Goal: Task Accomplishment & Management: Manage account settings

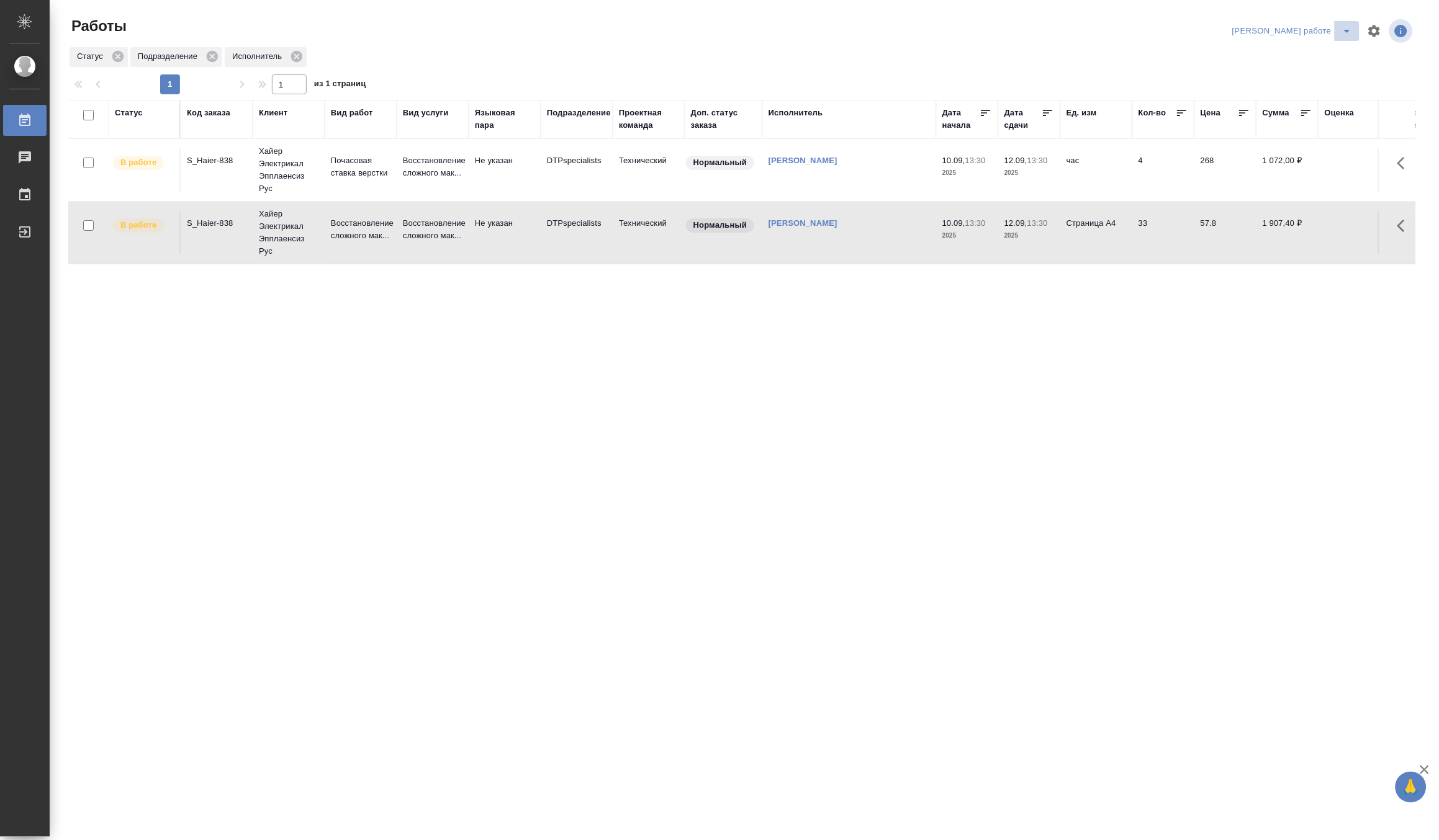
click at [1342, 24] on icon "split button" at bounding box center [1346, 31] width 15 height 15
click at [1336, 73] on li "[PERSON_NAME]" at bounding box center [1303, 75] width 112 height 20
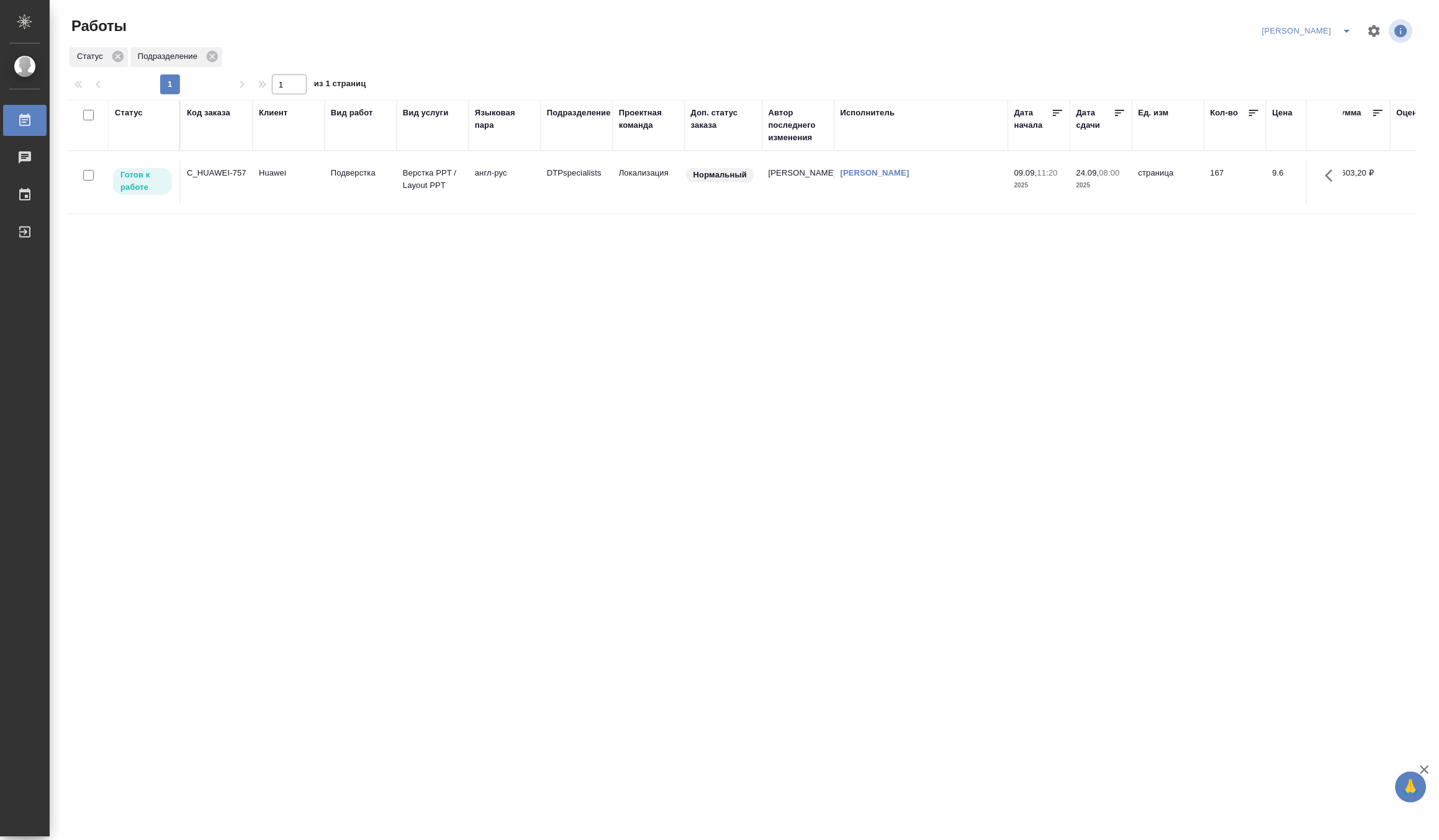
click at [1344, 29] on icon "split button" at bounding box center [1346, 31] width 15 height 15
click at [1298, 108] on li "Верстка и Дизайн" at bounding box center [1300, 115] width 119 height 20
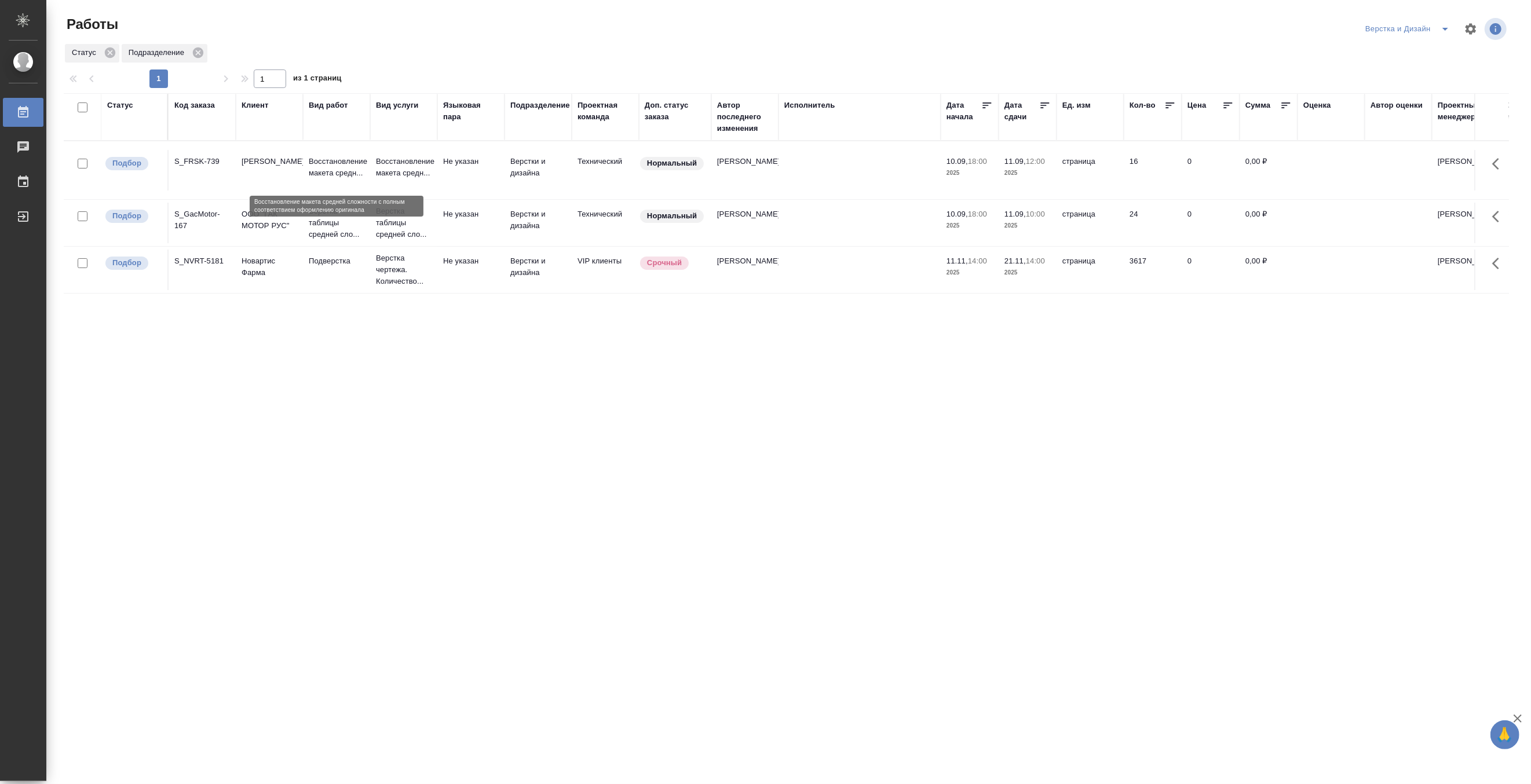
click at [325, 174] on p "Восстановление макета средн..." at bounding box center [336, 167] width 55 height 23
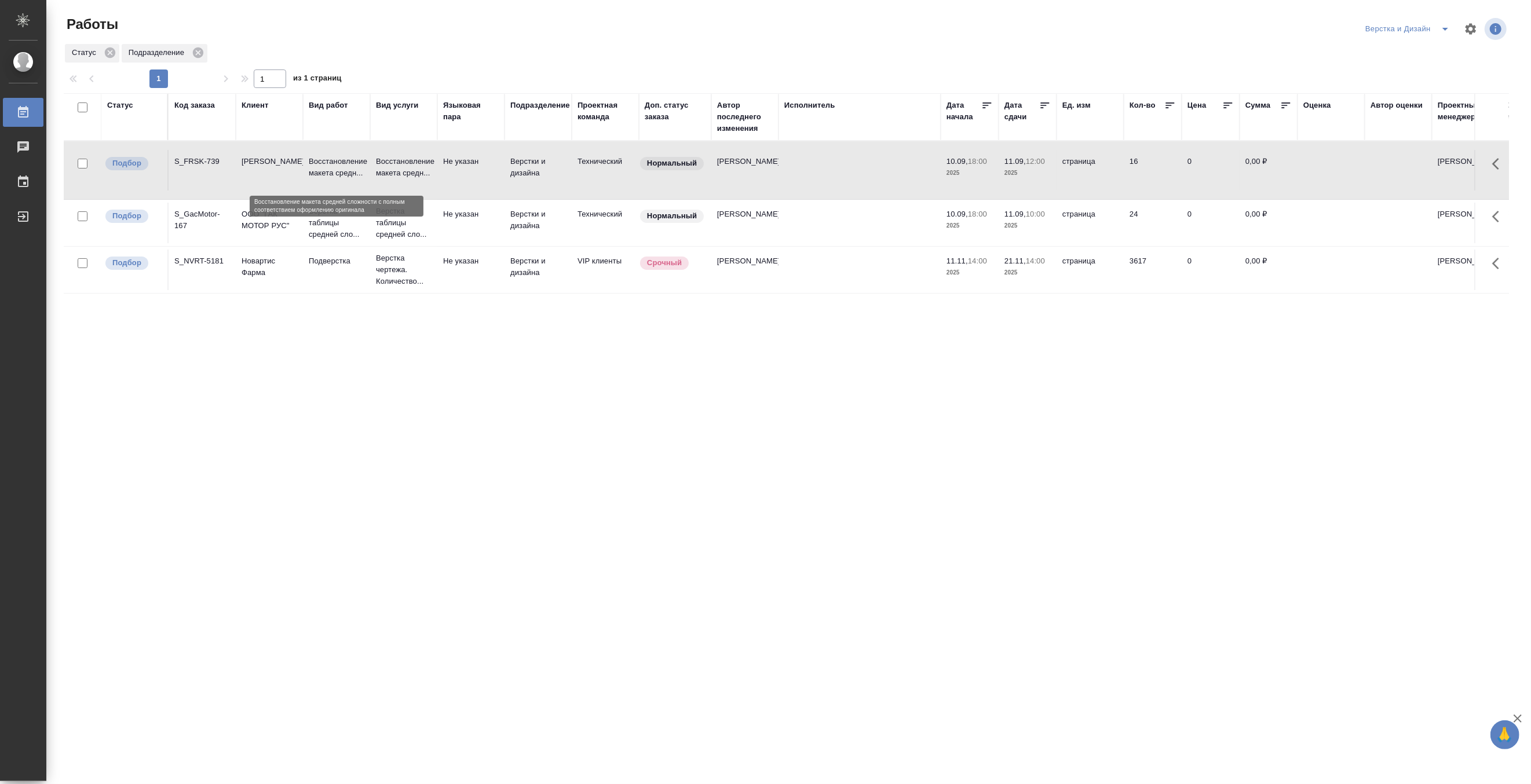
click at [325, 174] on p "Восстановление макета средн..." at bounding box center [336, 167] width 55 height 23
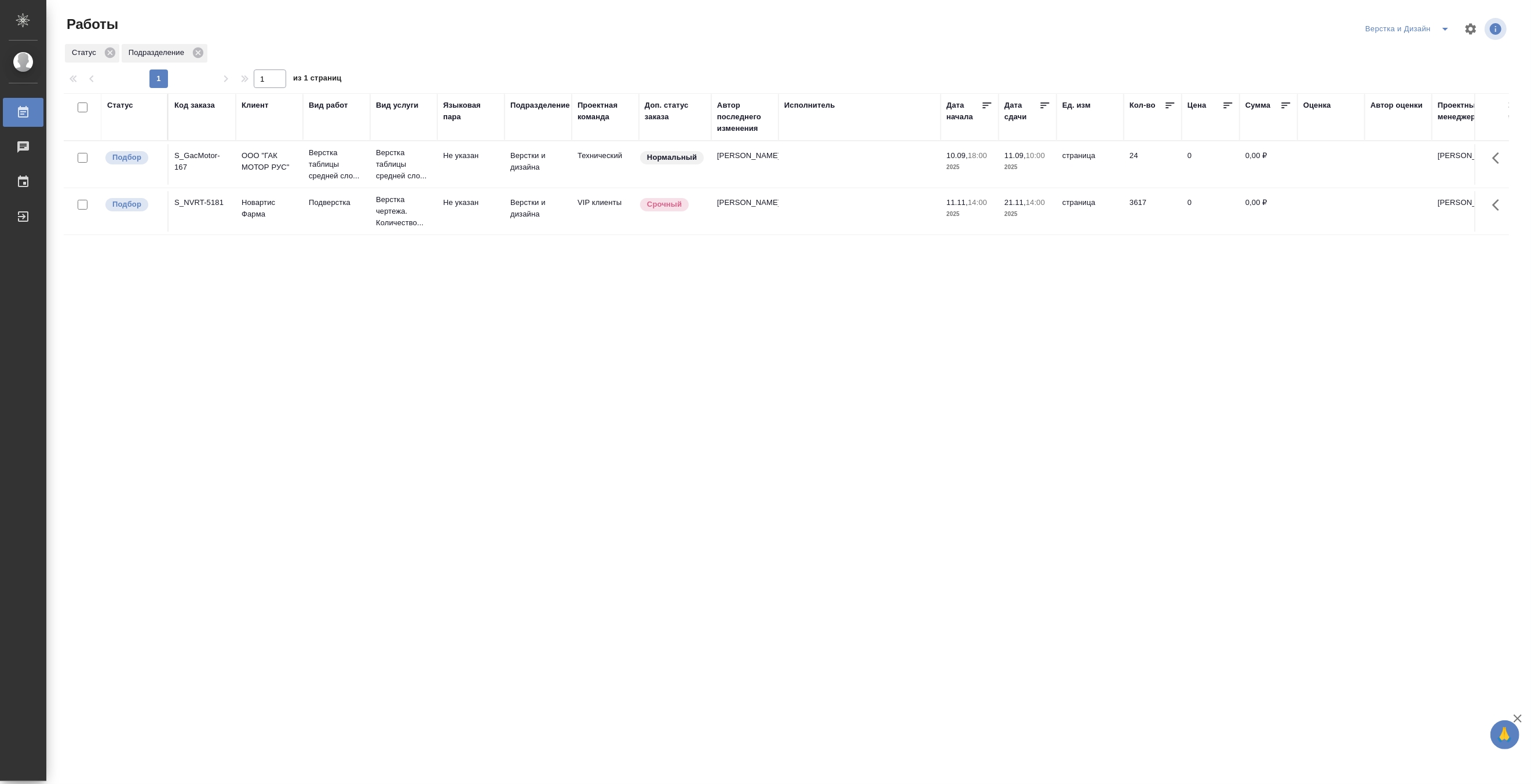
click at [1342, 25] on icon "split button" at bounding box center [1445, 29] width 14 height 14
click at [1342, 87] on li "Матвеева_назначено" at bounding box center [1414, 89] width 111 height 19
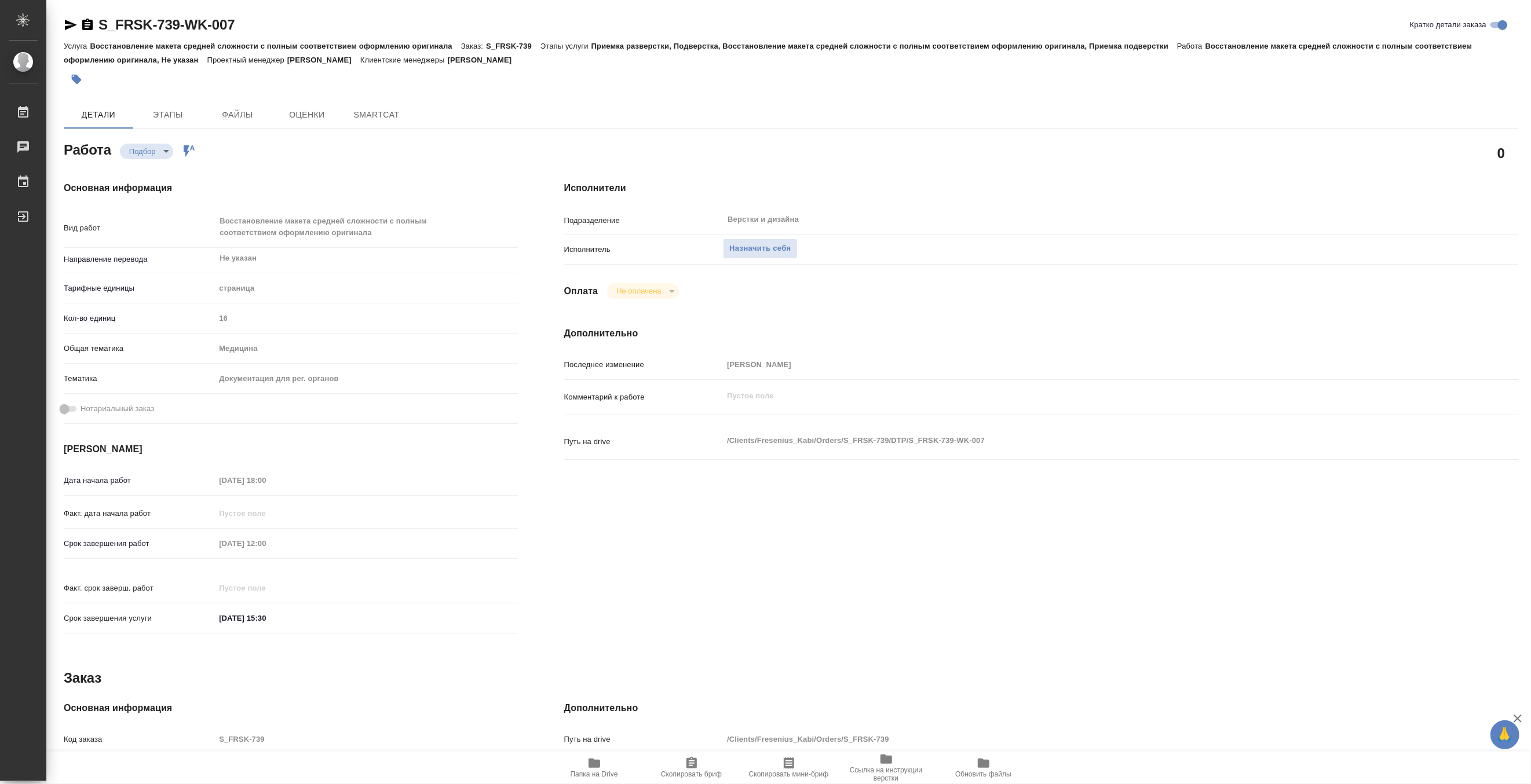
type textarea "x"
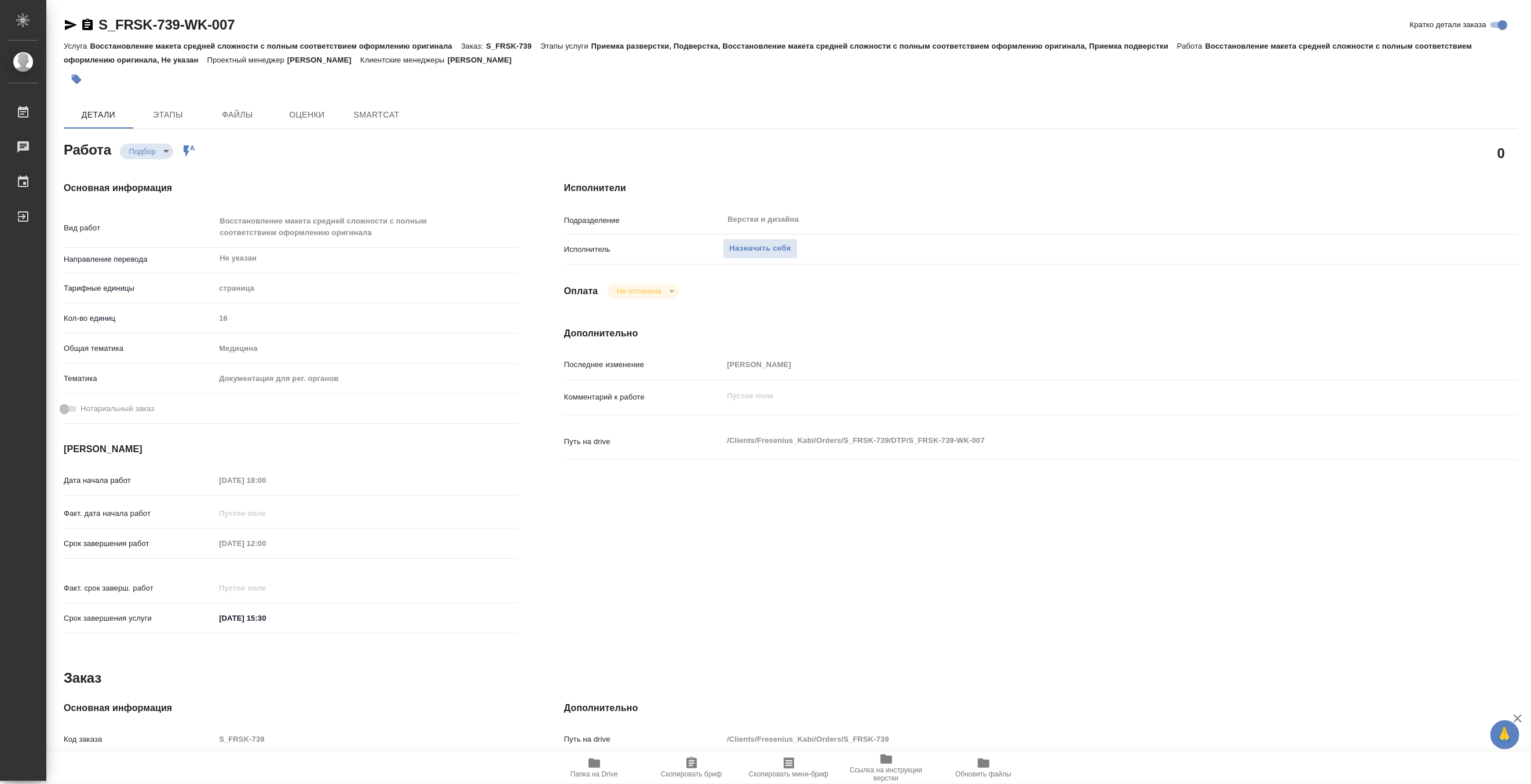
type textarea "x"
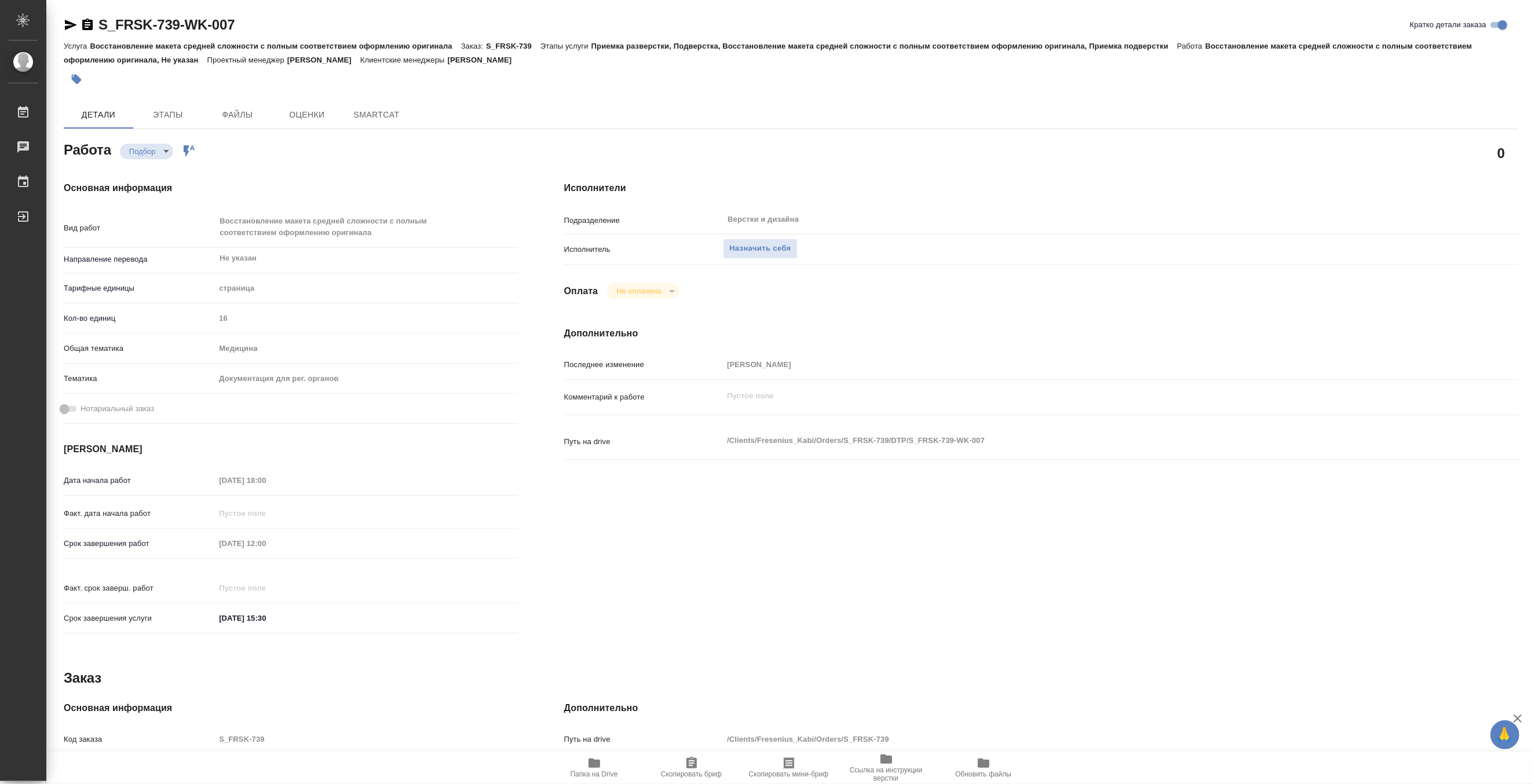
type textarea "x"
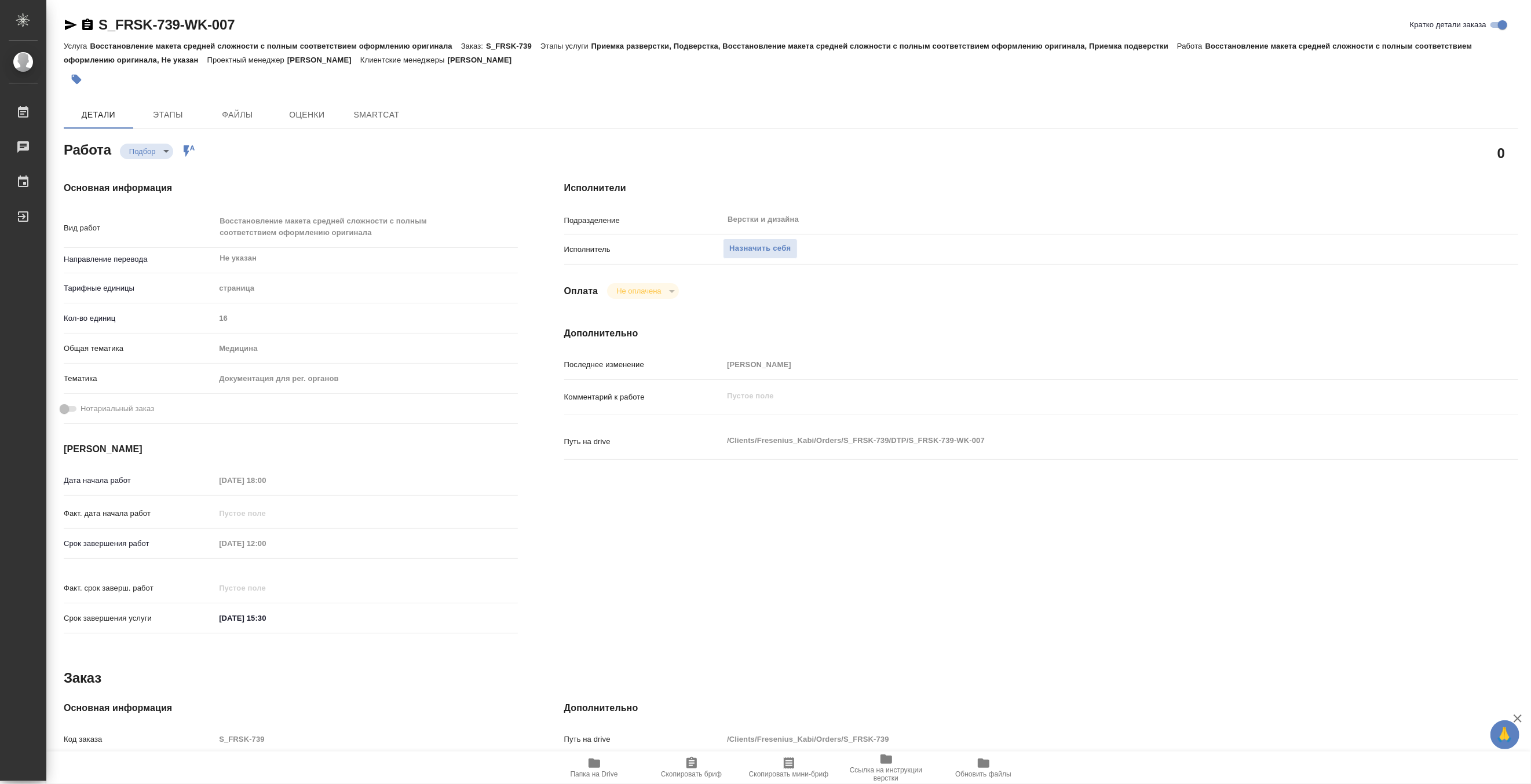
type textarea "x"
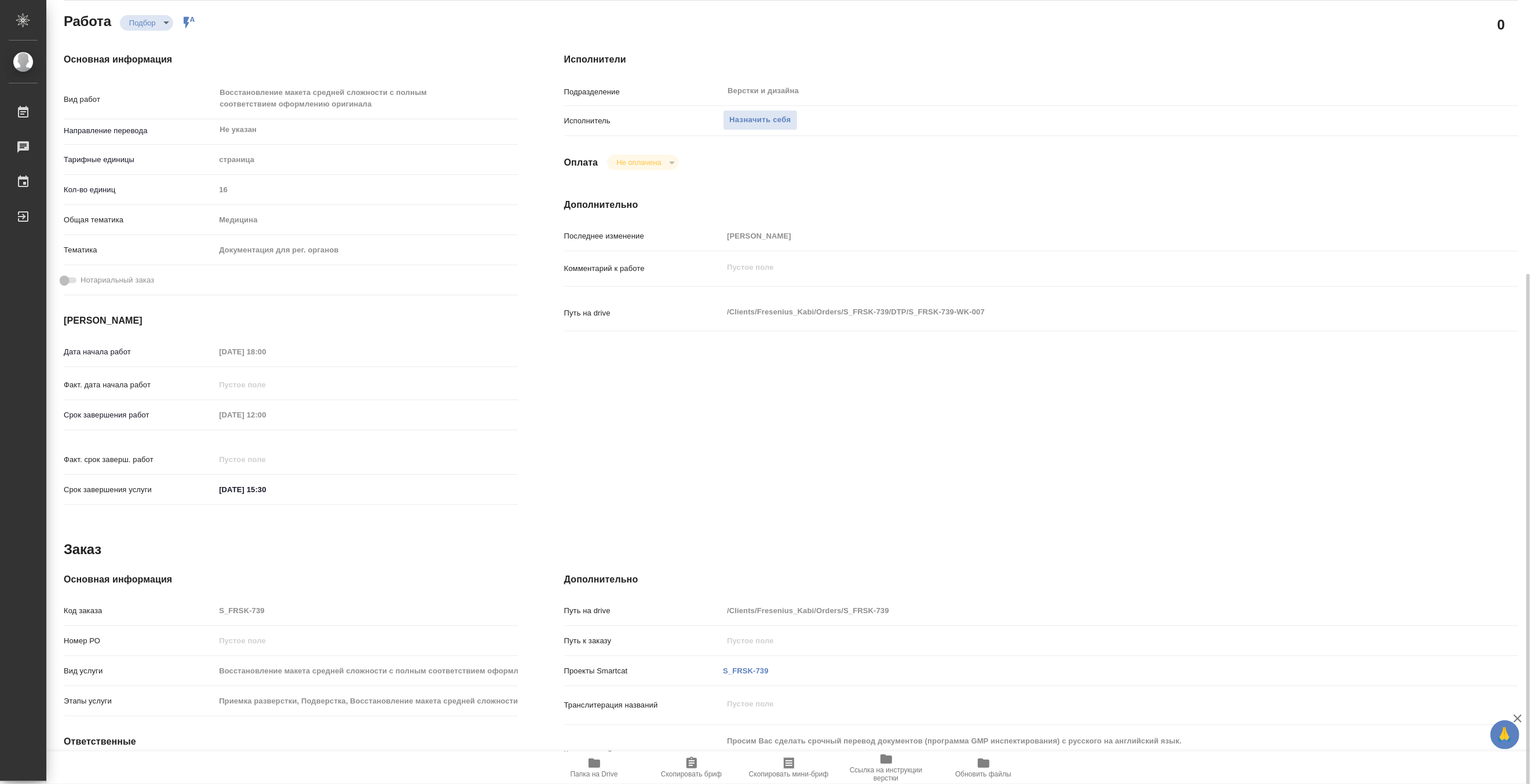
scroll to position [227, 0]
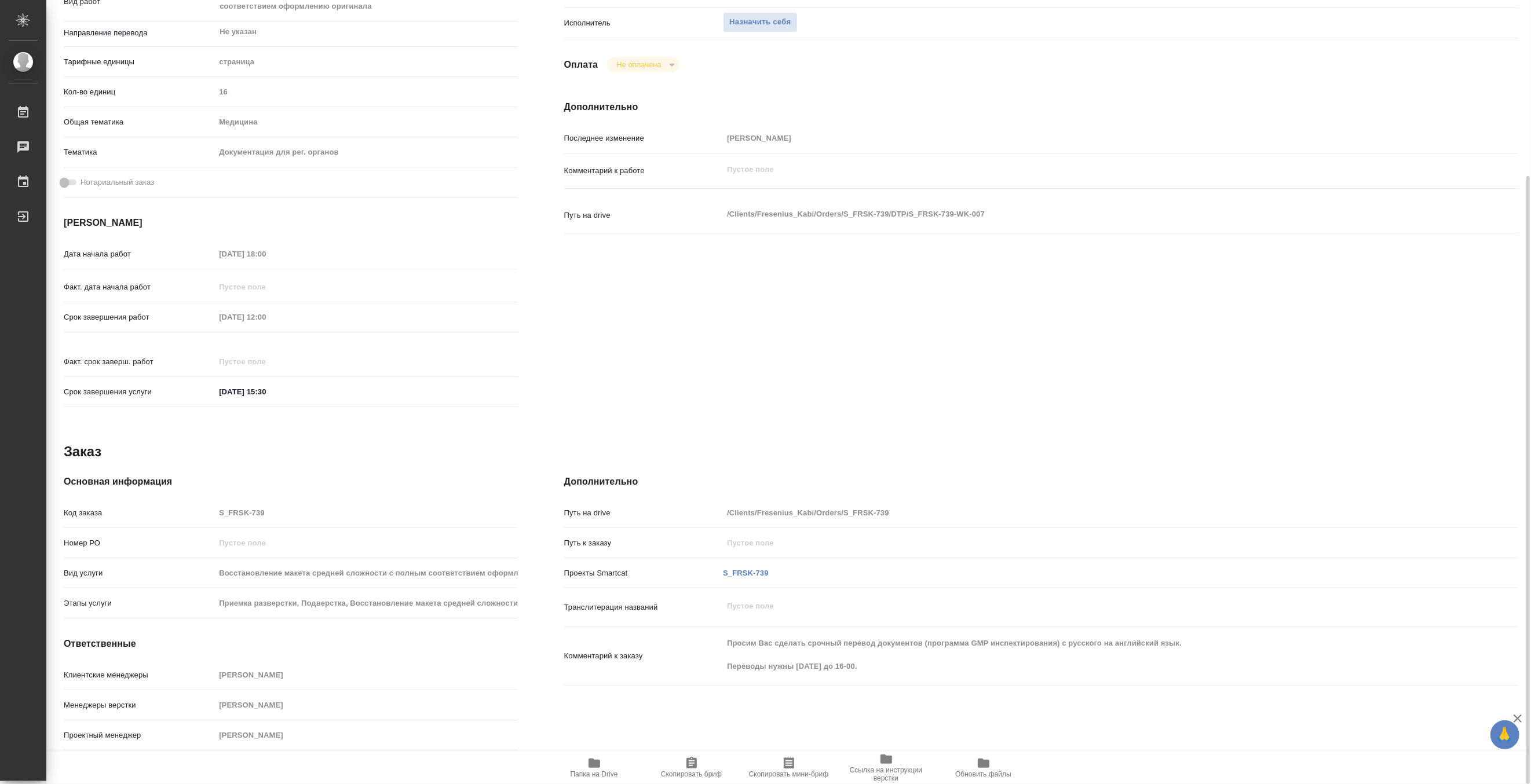
type textarea "x"
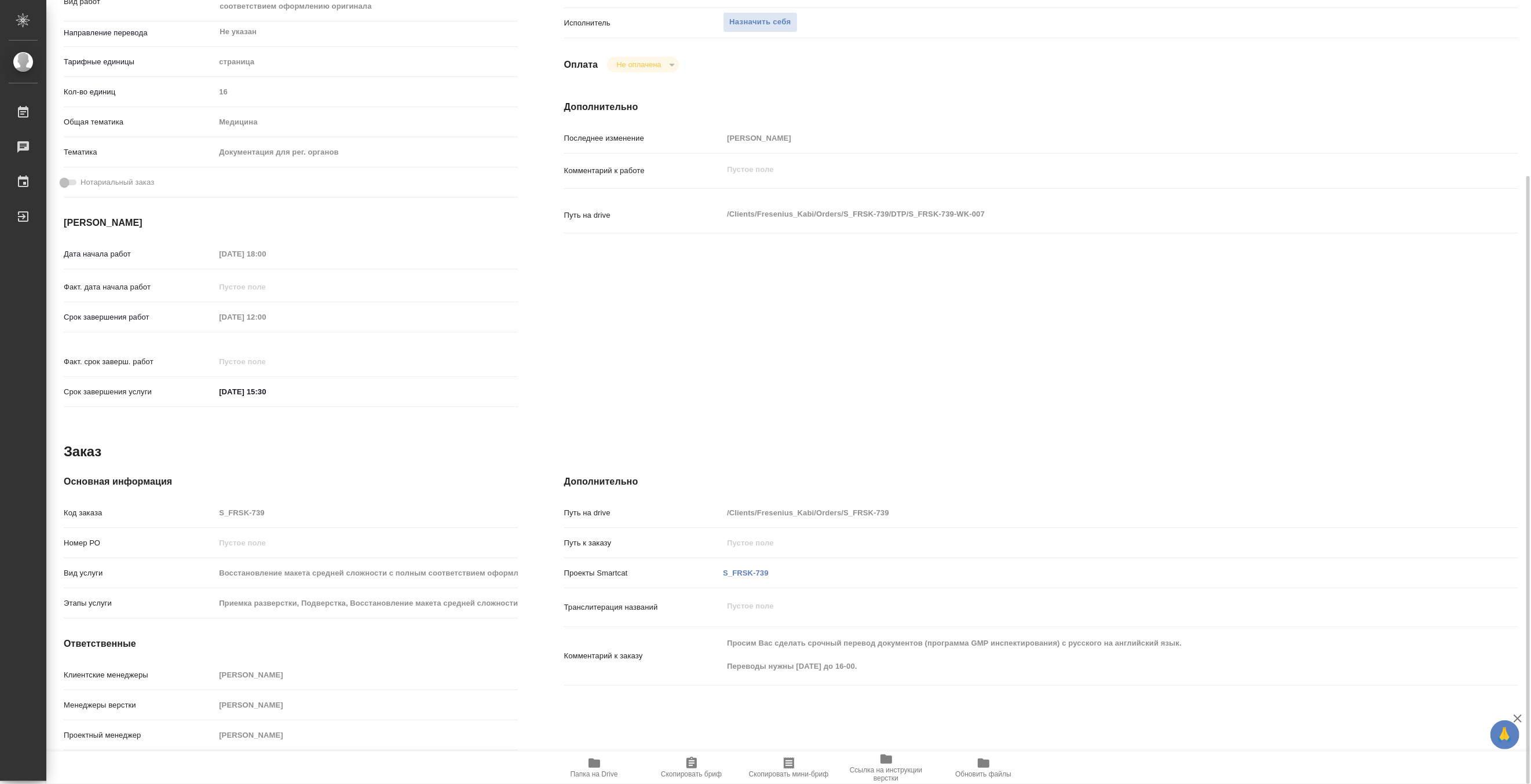
type textarea "x"
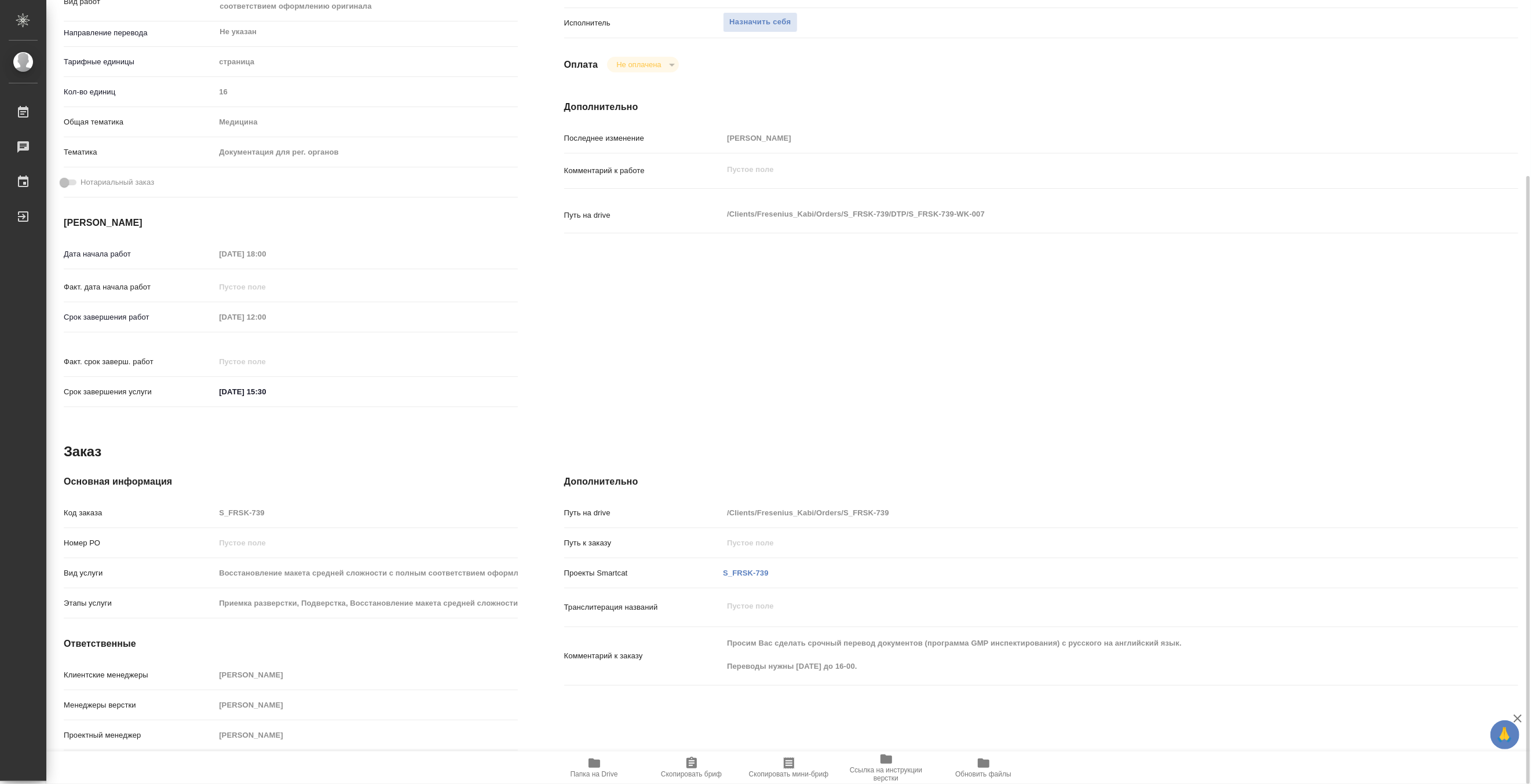
click at [592, 769] on icon "button" at bounding box center [594, 763] width 14 height 14
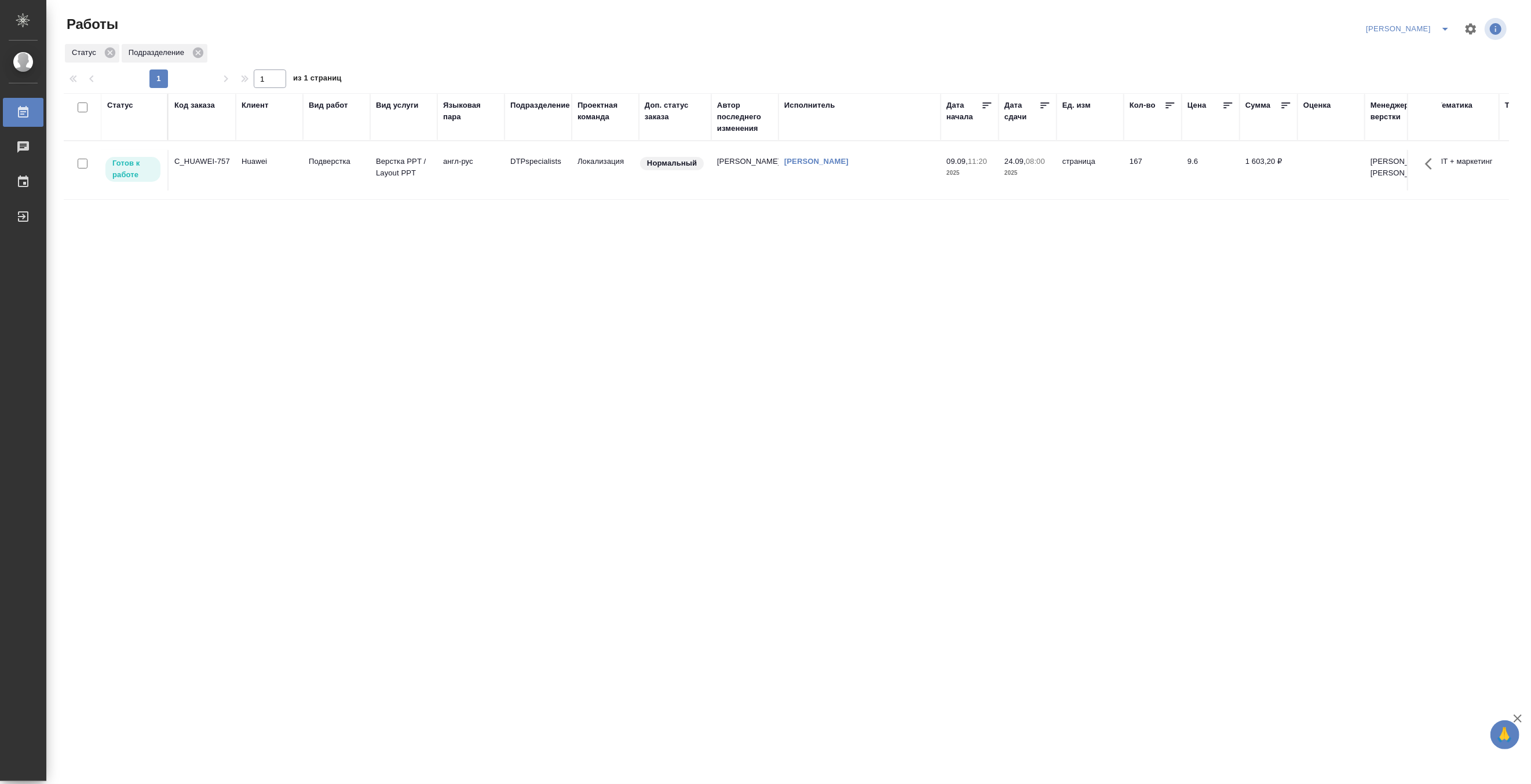
click at [1445, 23] on icon "split button" at bounding box center [1445, 29] width 14 height 14
click at [1385, 82] on li "Ждемс" at bounding box center [1401, 89] width 111 height 19
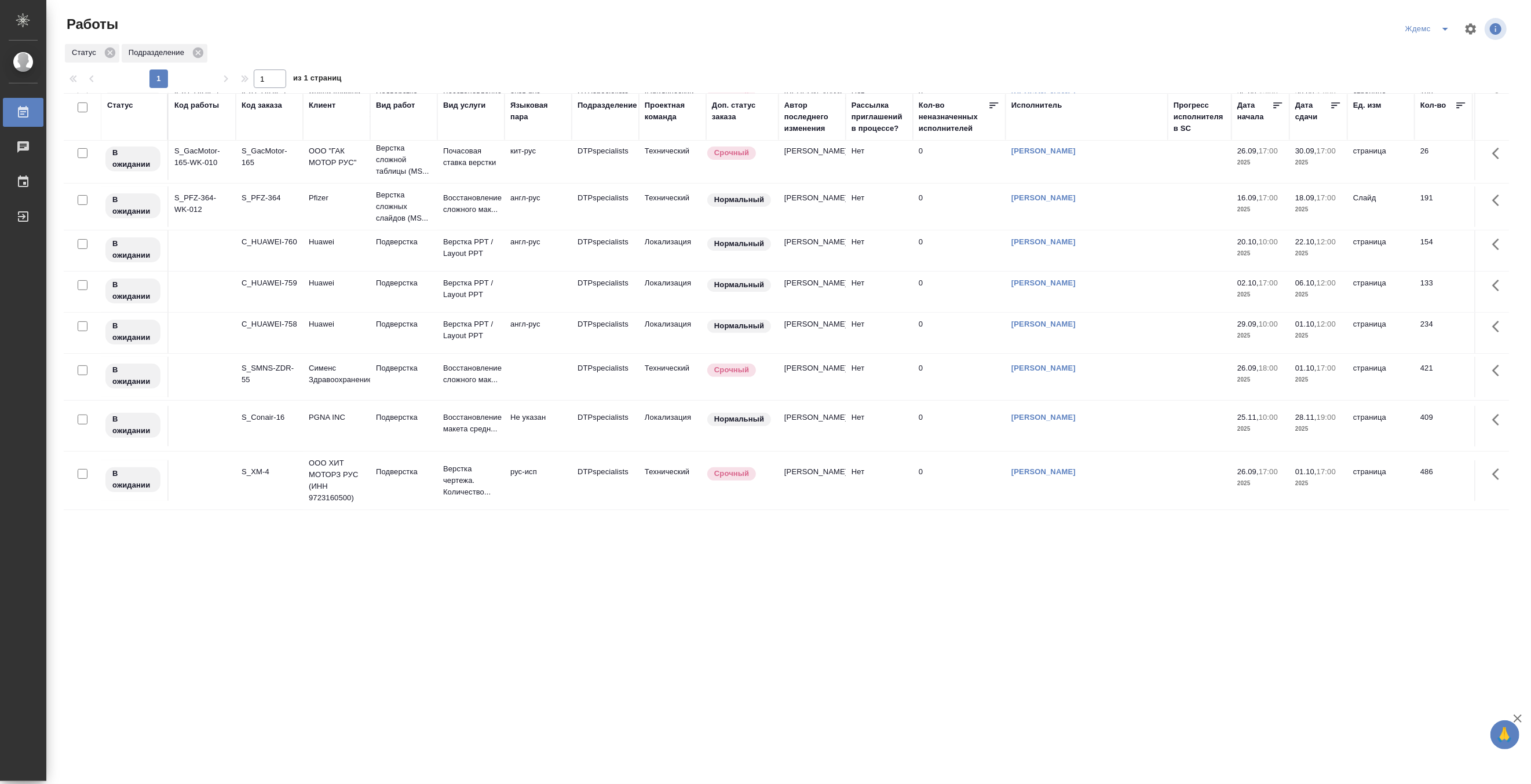
scroll to position [387, 0]
click at [318, 472] on p "ООО ХИТ МОТОРЗ РУС (ИНН 9723160500)" at bounding box center [336, 481] width 55 height 47
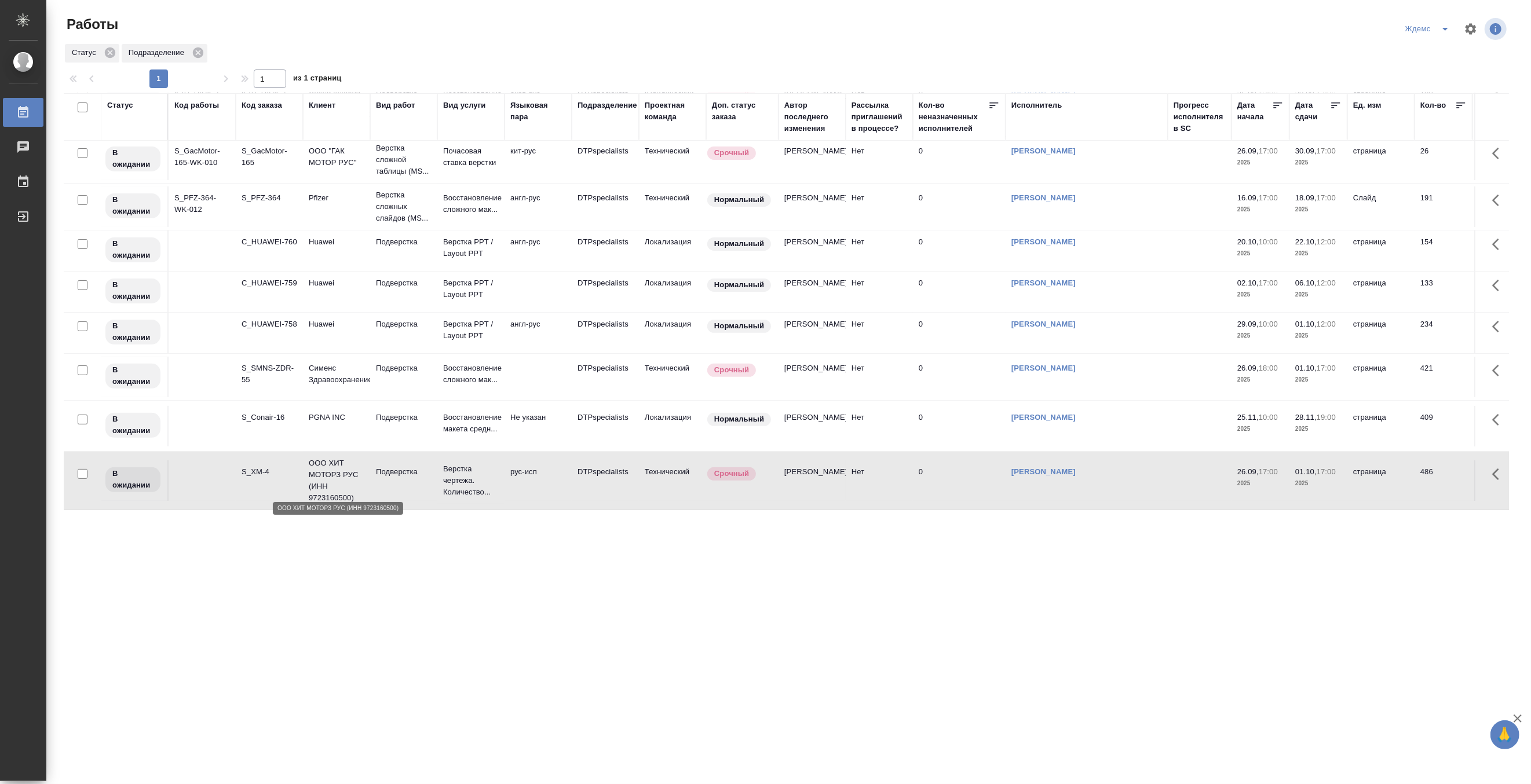
click at [318, 472] on p "ООО ХИТ МОТОРЗ РУС (ИНН 9723160500)" at bounding box center [336, 481] width 55 height 47
click at [1443, 20] on button "split button" at bounding box center [1445, 29] width 23 height 19
click at [1433, 85] on li "[PERSON_NAME]" at bounding box center [1435, 89] width 111 height 19
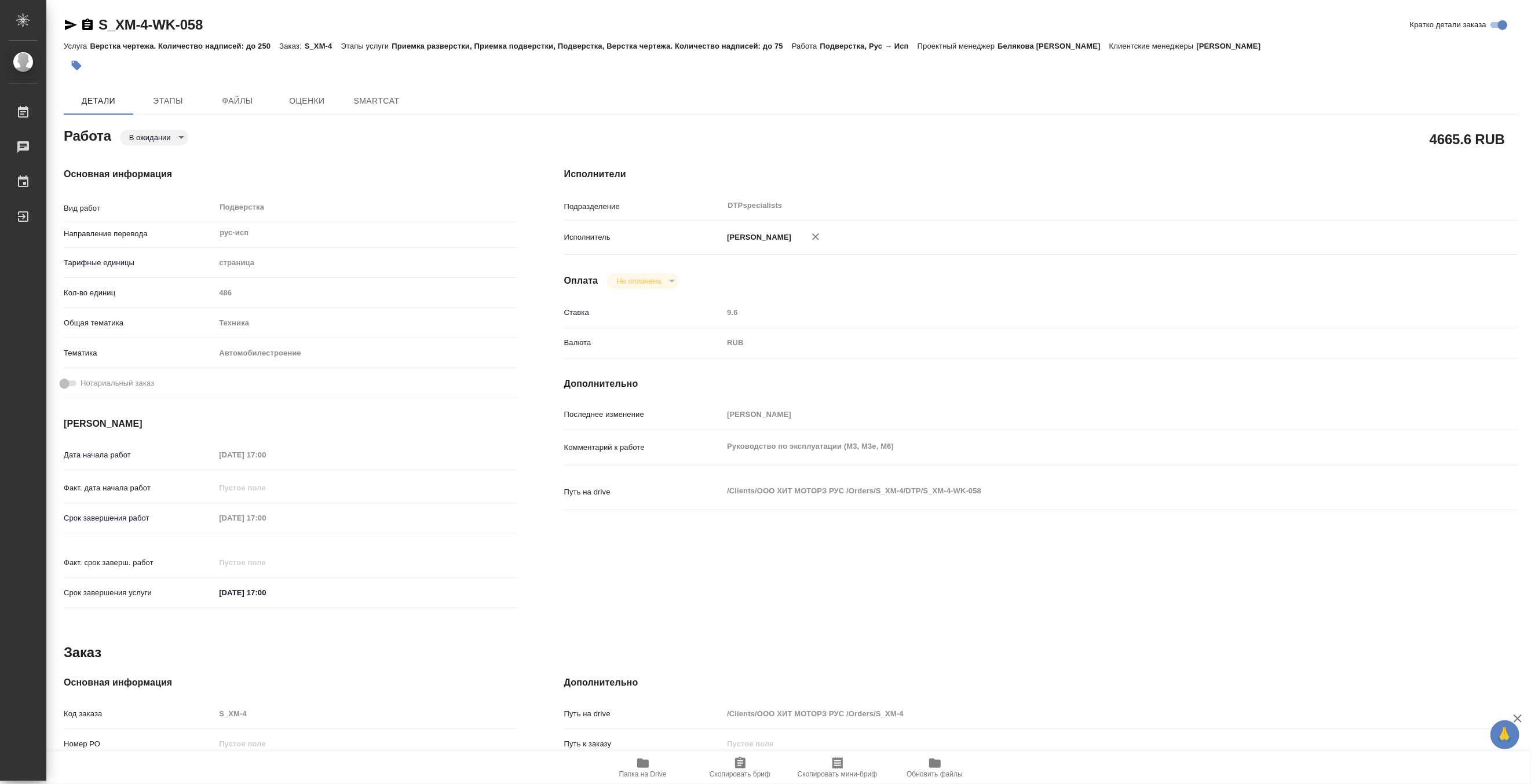
type textarea "x"
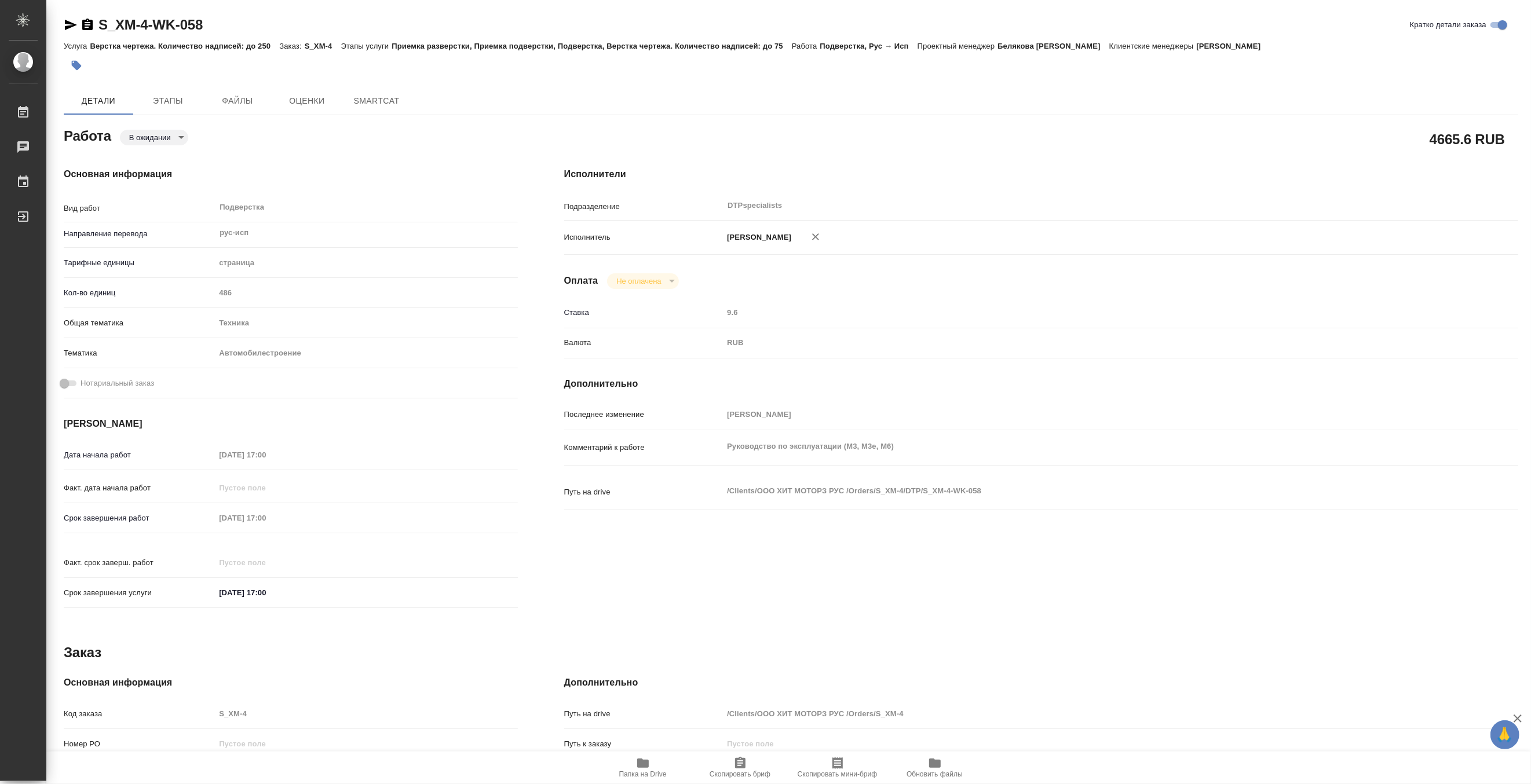
type textarea "x"
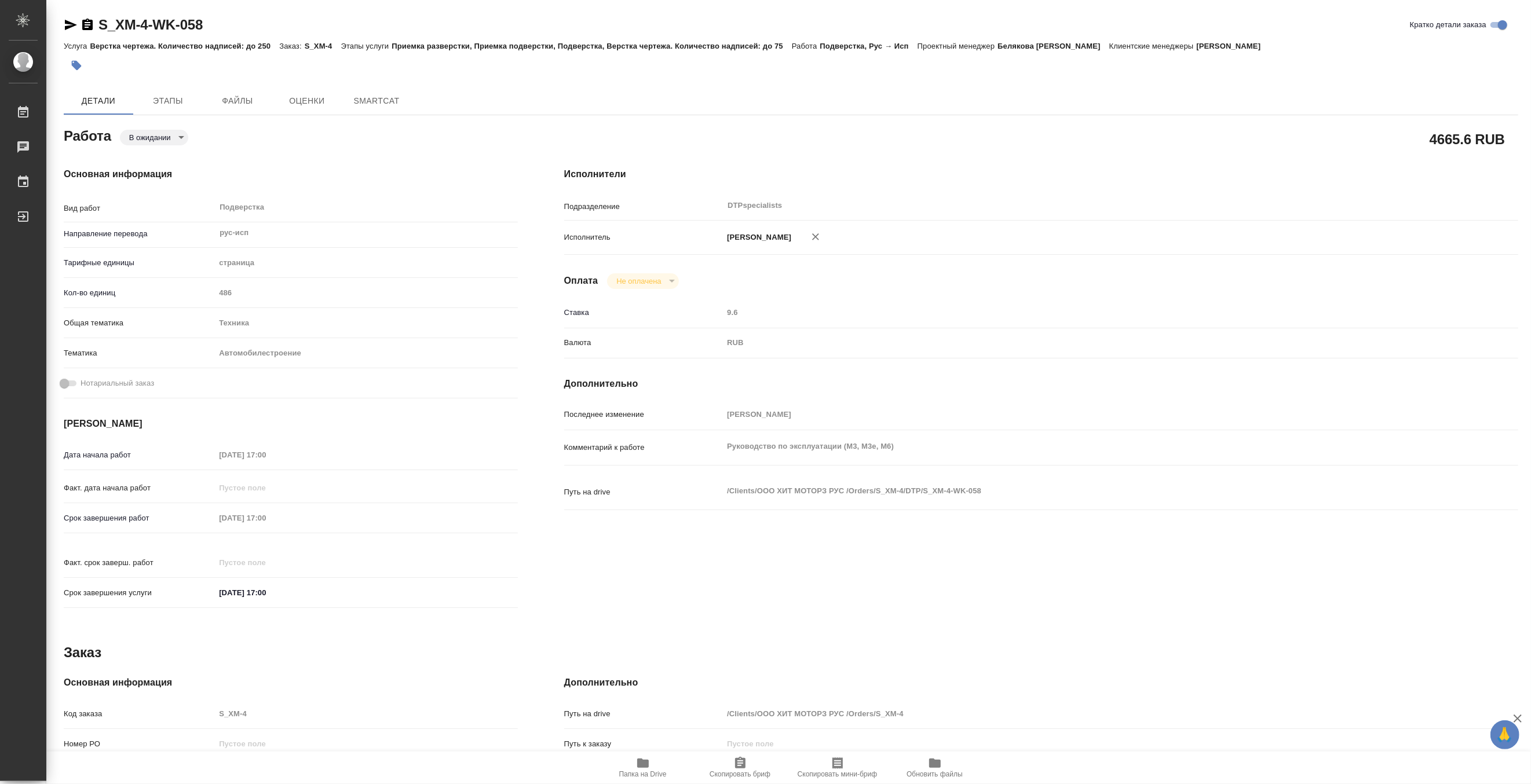
type textarea "x"
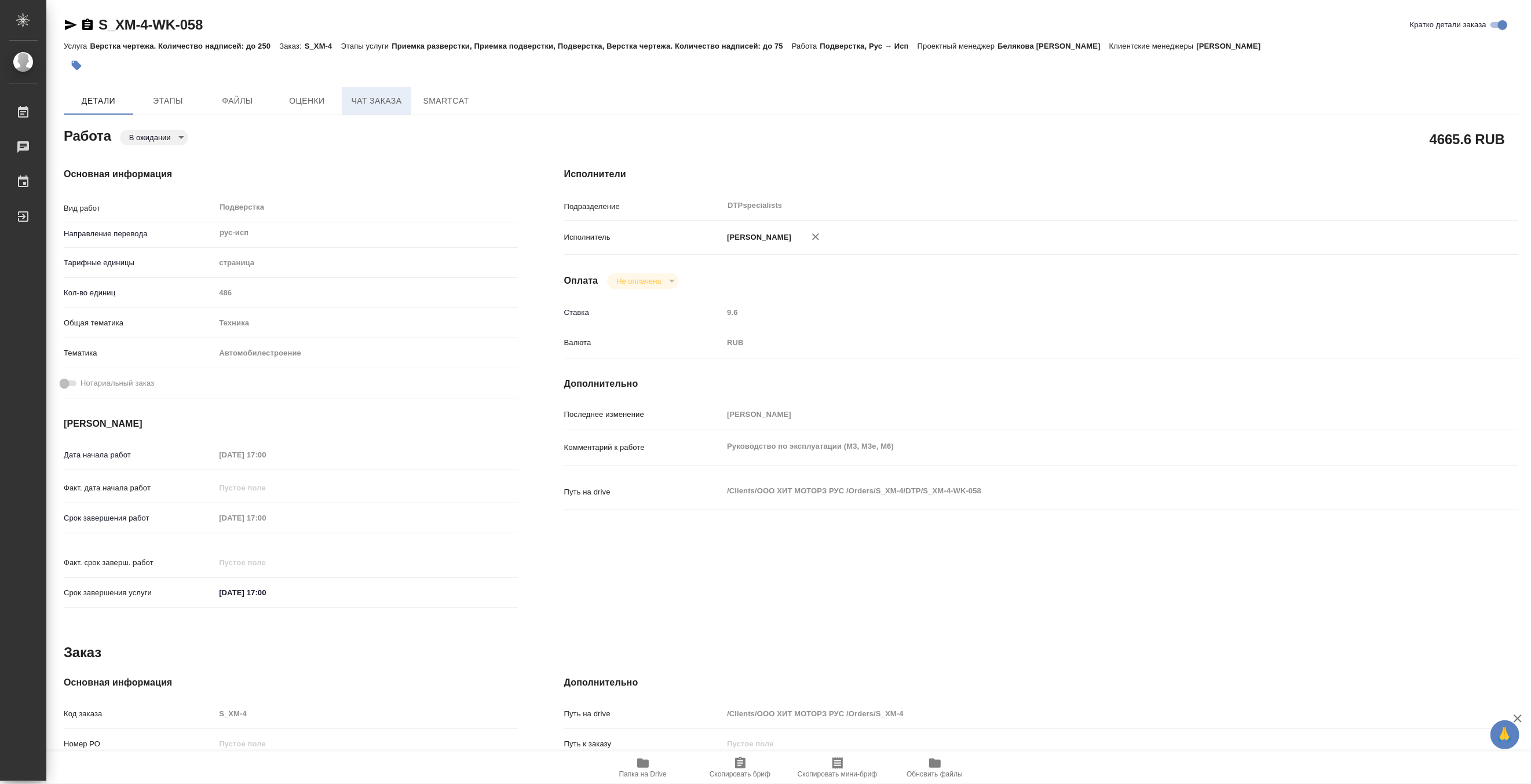
click at [362, 101] on span "Чат заказа" at bounding box center [376, 101] width 55 height 15
type textarea "x"
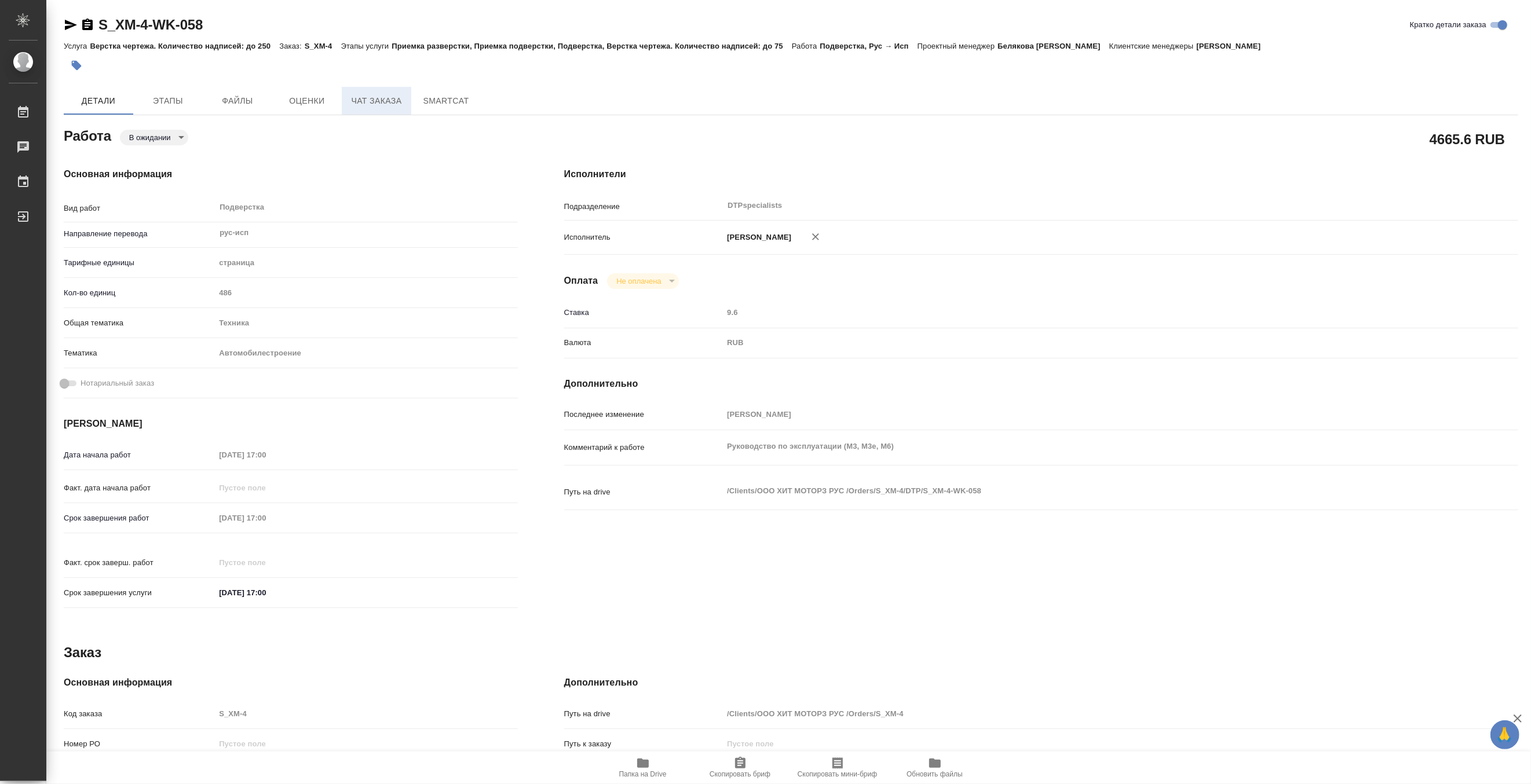
type textarea "x"
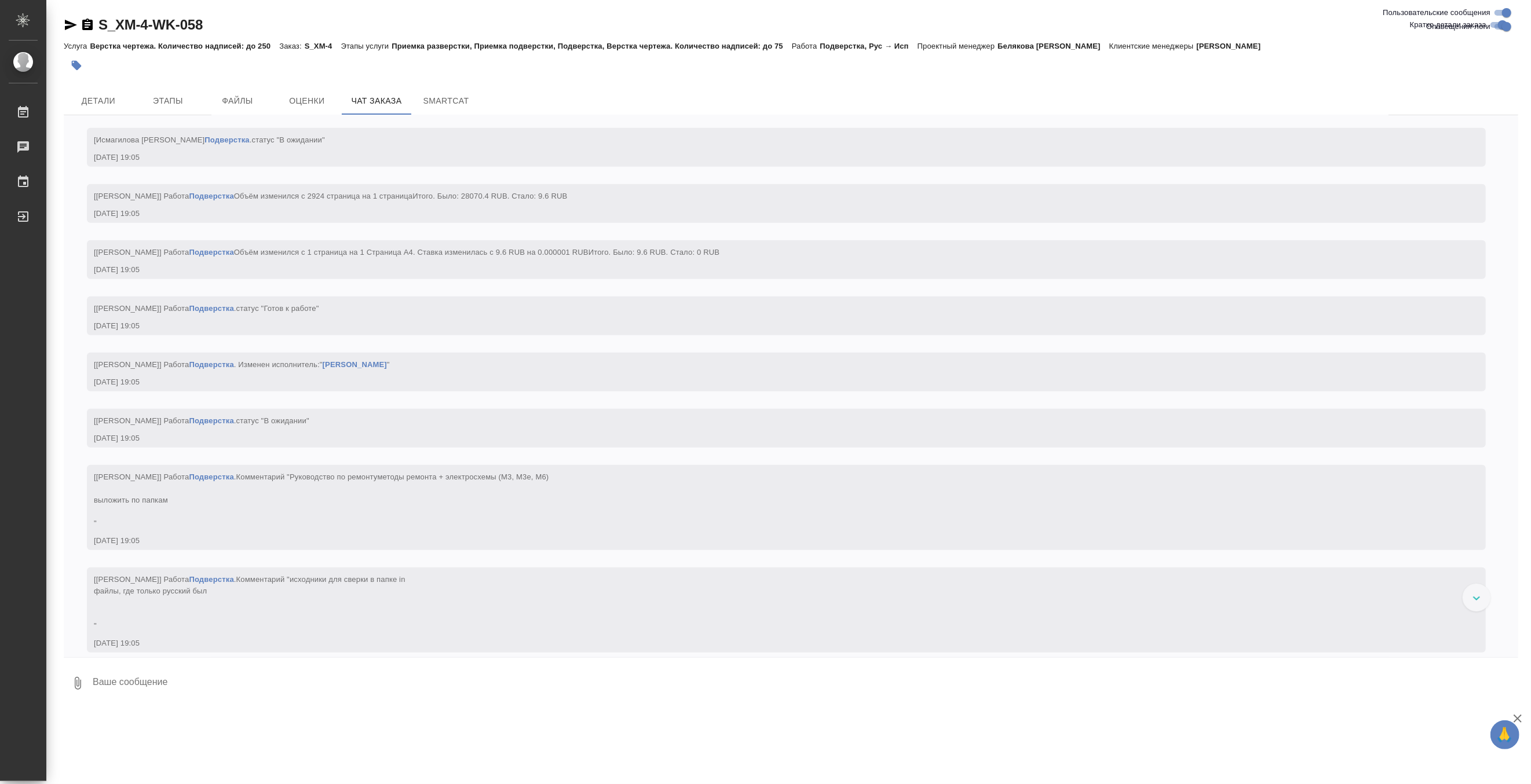
scroll to position [88187, 0]
